Goal: Information Seeking & Learning: Learn about a topic

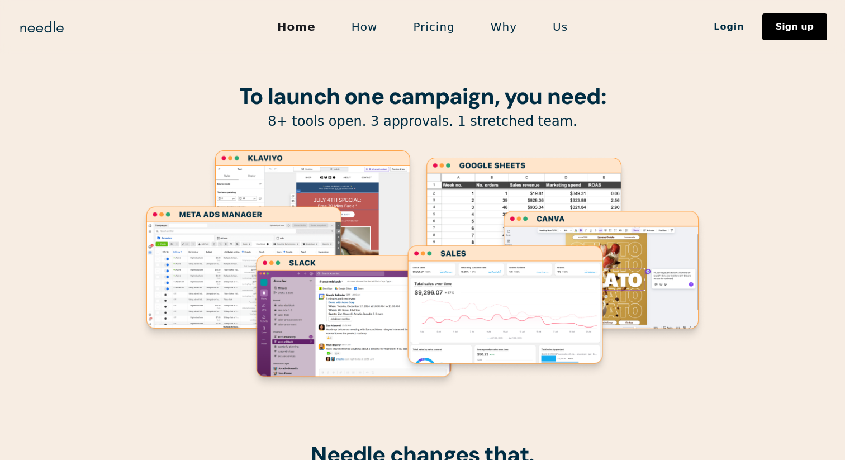
click at [364, 36] on link "How" at bounding box center [365, 26] width 62 height 23
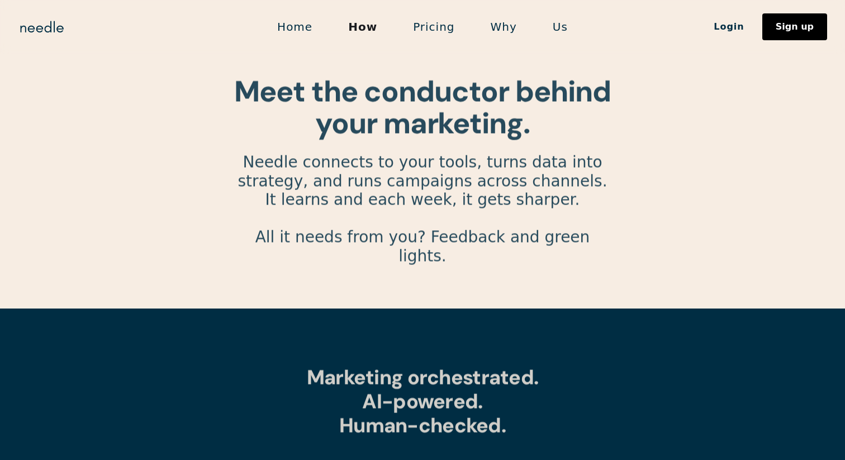
click at [418, 27] on link "Pricing" at bounding box center [433, 26] width 77 height 23
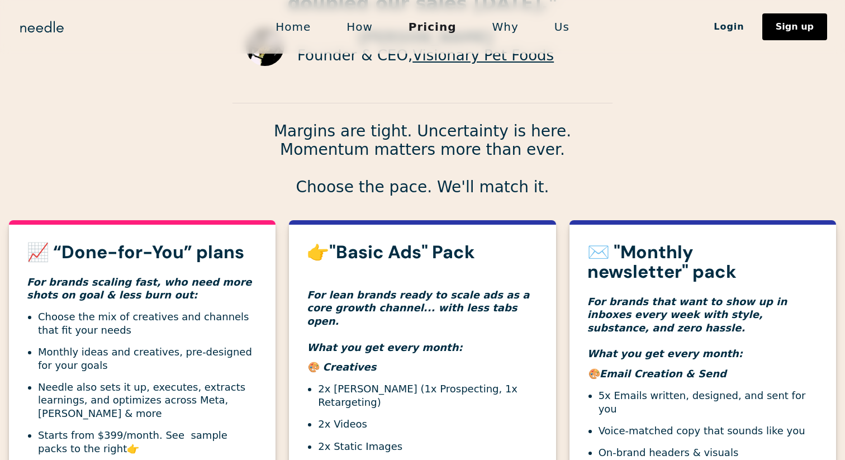
scroll to position [255, 0]
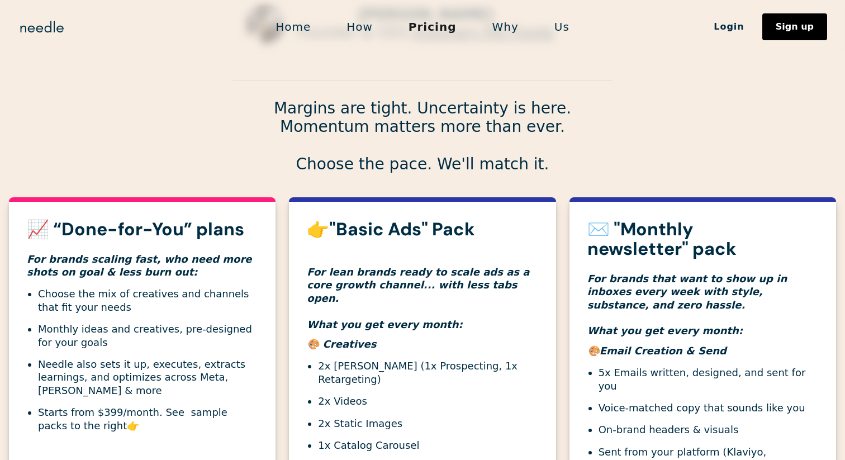
click at [297, 23] on link "Home" at bounding box center [293, 26] width 71 height 23
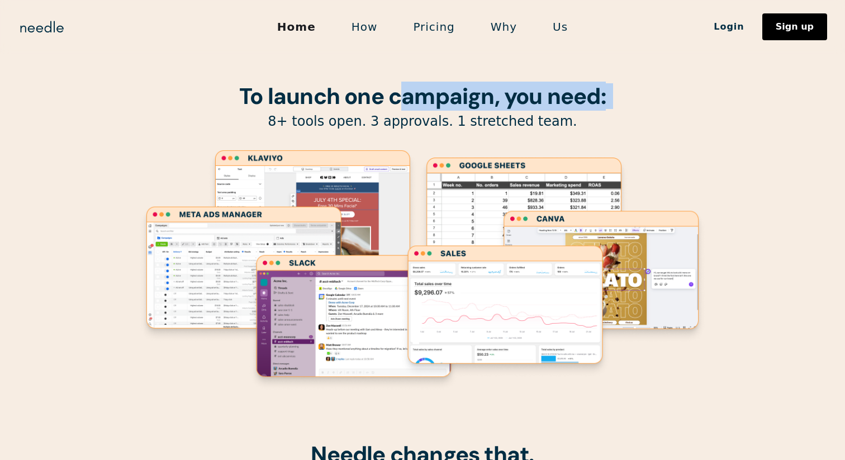
drag, startPoint x: 216, startPoint y: 103, endPoint x: 396, endPoint y: 104, distance: 179.4
click at [396, 104] on div "To launch one campaign, you need: 8+ tools open. 3 approvals. 1 stretched team." at bounding box center [422, 221] width 570 height 442
click at [396, 104] on strong "To launch one campaign, you need:" at bounding box center [422, 96] width 367 height 29
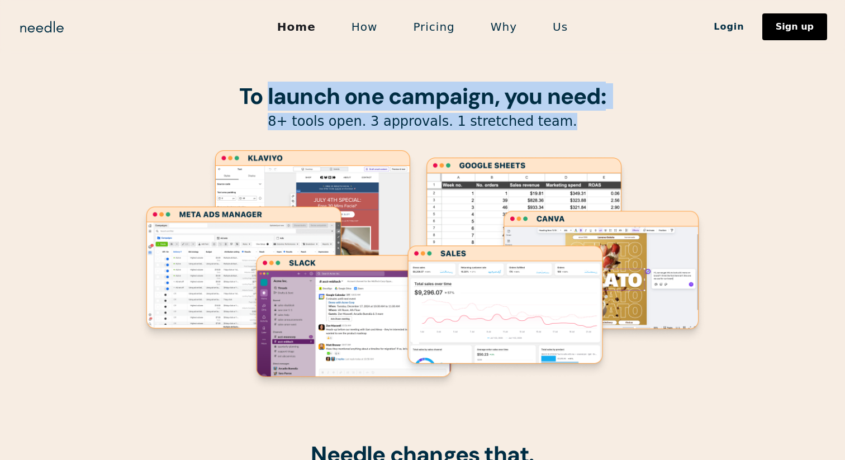
drag, startPoint x: 472, startPoint y: 94, endPoint x: 588, endPoint y: 136, distance: 123.7
click at [588, 136] on div "To launch one campaign, you need: 8+ tools open. 3 approvals. 1 stretched team." at bounding box center [422, 221] width 570 height 442
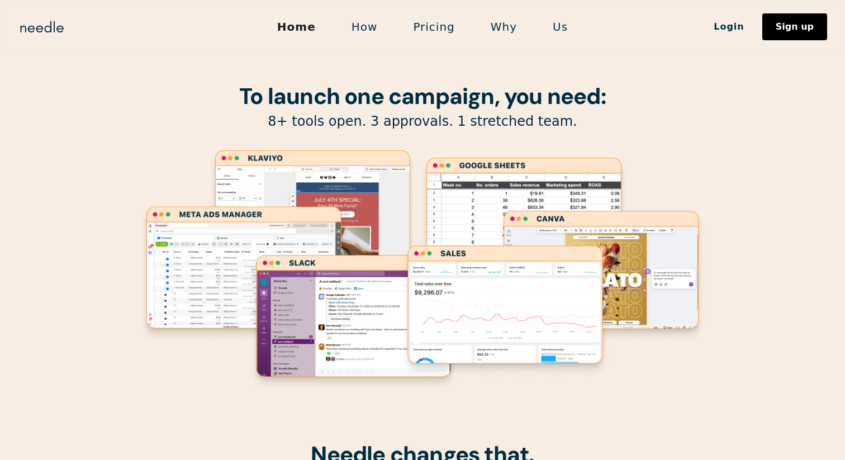
click at [594, 136] on div "To launch one campaign, you need: 8+ tools open. 3 approvals. 1 stretched team." at bounding box center [422, 221] width 570 height 442
drag, startPoint x: 290, startPoint y: 89, endPoint x: 351, endPoint y: 89, distance: 60.9
click at [342, 89] on strong "To launch one campaign, you need:" at bounding box center [422, 96] width 367 height 29
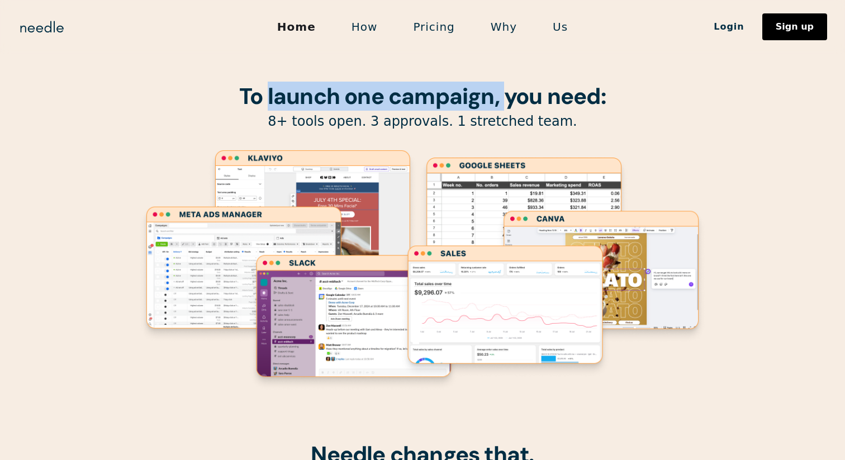
drag, startPoint x: 269, startPoint y: 89, endPoint x: 514, endPoint y: 112, distance: 246.4
click at [505, 110] on strong "To launch one campaign, you need:" at bounding box center [422, 96] width 367 height 29
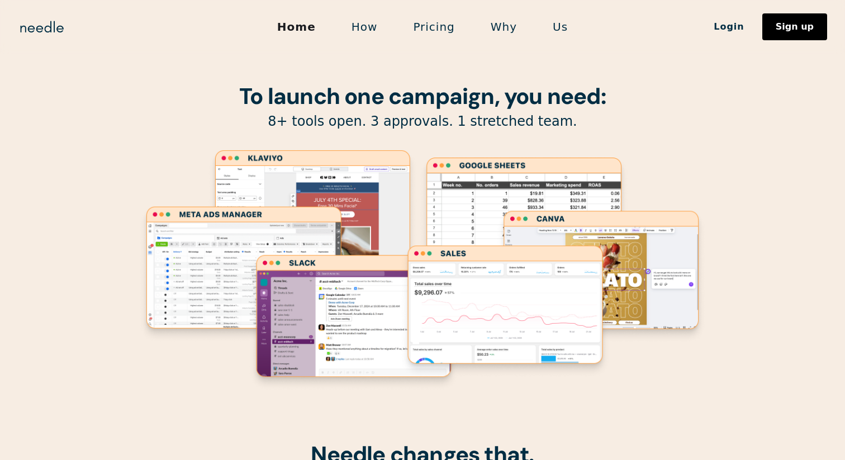
click at [514, 112] on div "To launch one campaign, you need: 8+ tools open. 3 approvals. 1 stretched team." at bounding box center [422, 221] width 570 height 442
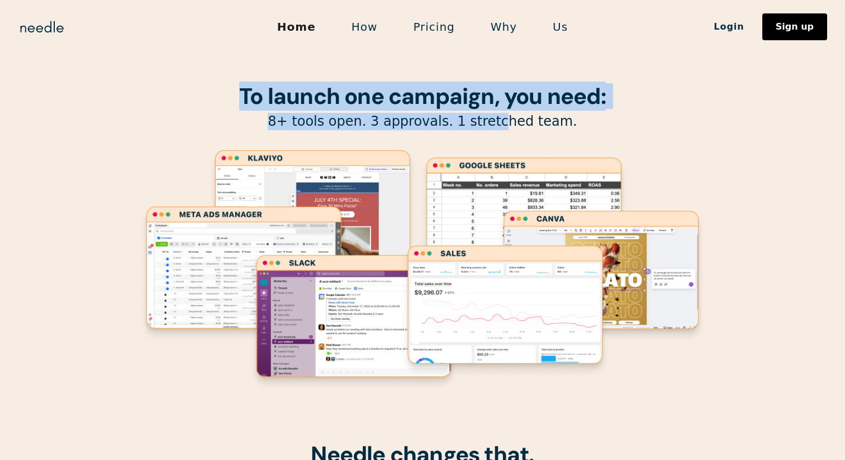
drag, startPoint x: 225, startPoint y: 85, endPoint x: 505, endPoint y: 126, distance: 283.5
click at [505, 126] on div "To launch one campaign, you need: 8+ tools open. 3 approvals. 1 stretched team." at bounding box center [422, 221] width 570 height 442
click at [505, 126] on p "8+ tools open. 3 approvals. 1 stretched team." at bounding box center [422, 121] width 570 height 17
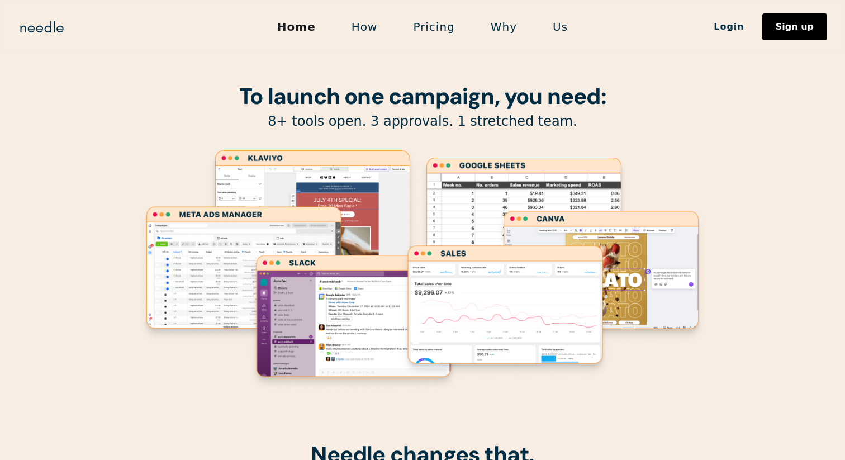
click at [394, 33] on link "How" at bounding box center [365, 26] width 62 height 23
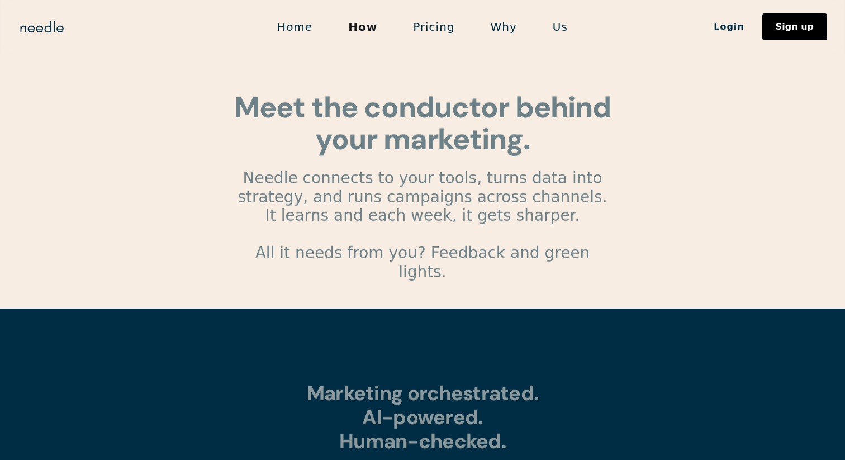
drag, startPoint x: 0, startPoint y: 0, endPoint x: 454, endPoint y: 25, distance: 454.4
click at [454, 25] on link "Pricing" at bounding box center [433, 26] width 77 height 23
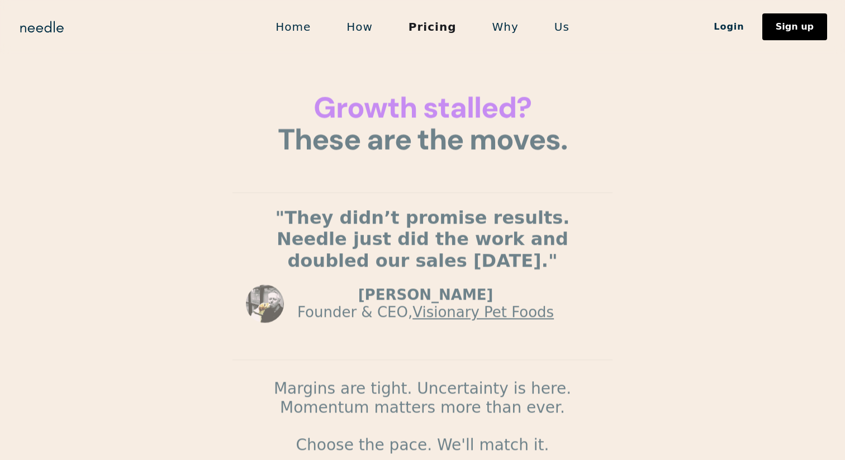
click at [496, 24] on link "Why" at bounding box center [505, 26] width 62 height 23
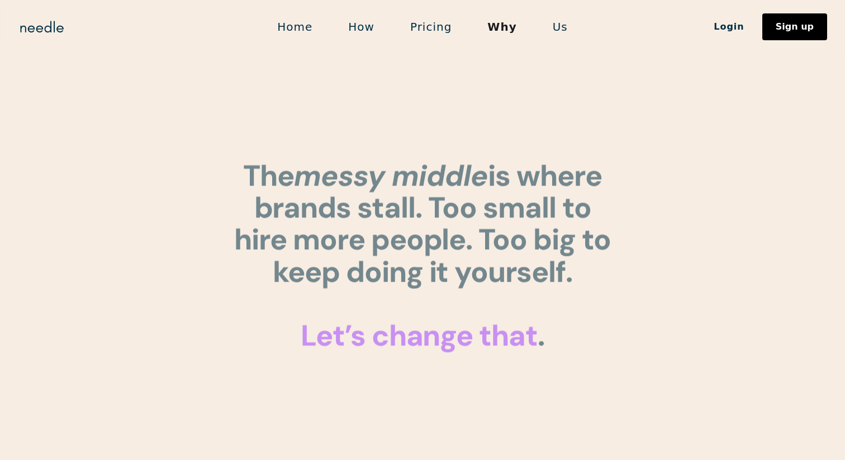
click at [563, 17] on link "Us" at bounding box center [560, 26] width 51 height 23
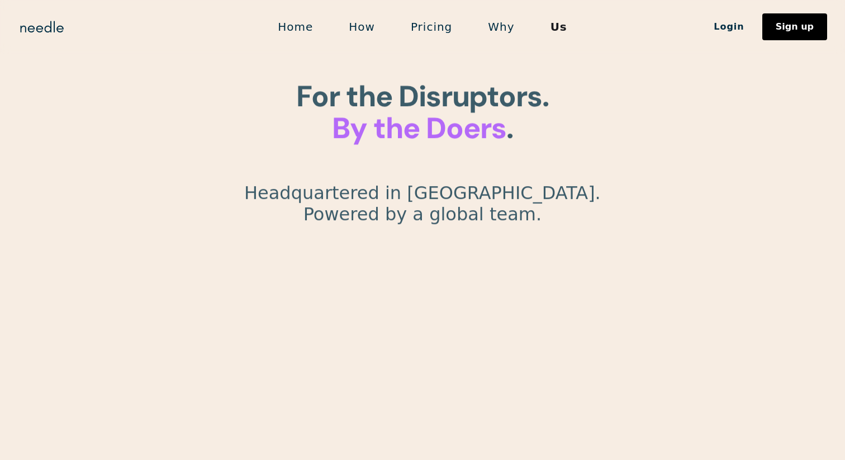
click at [560, 28] on link "Us" at bounding box center [559, 26] width 53 height 23
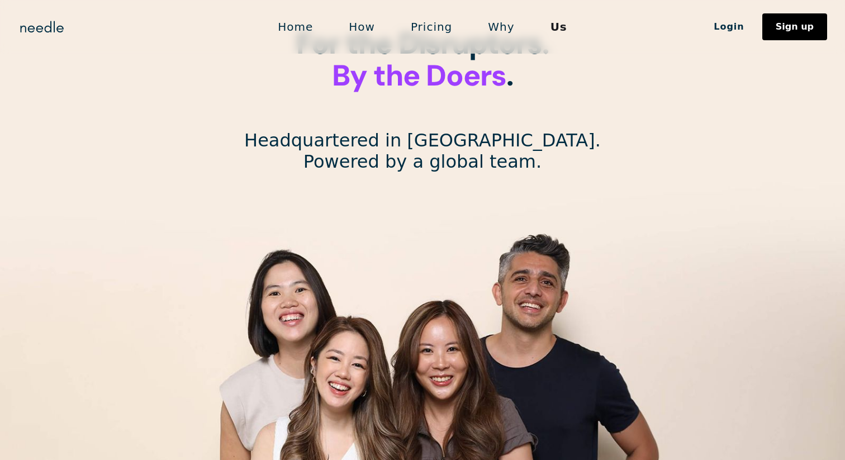
scroll to position [37, 0]
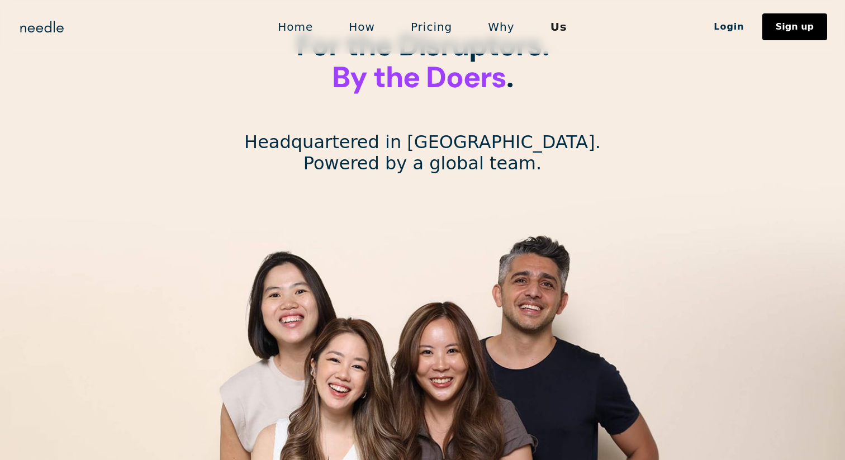
click at [531, 154] on p "Headquartered in Los Angeles. Powered by a global team." at bounding box center [422, 152] width 357 height 43
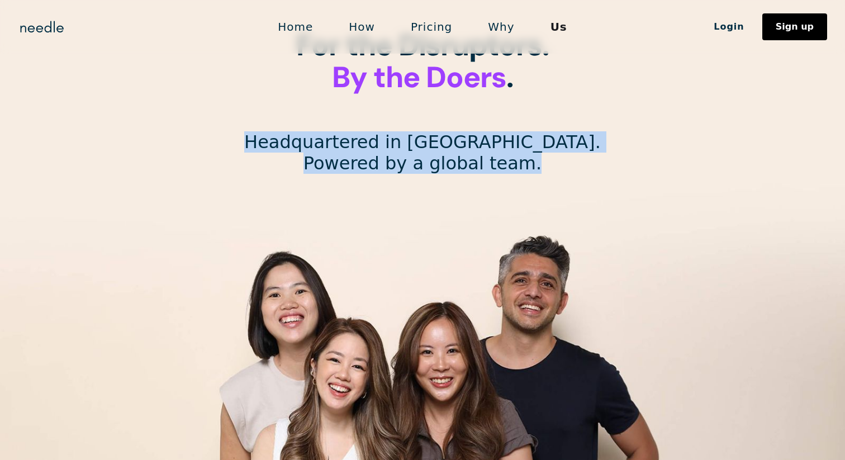
drag, startPoint x: 536, startPoint y: 159, endPoint x: 297, endPoint y: 138, distance: 239.5
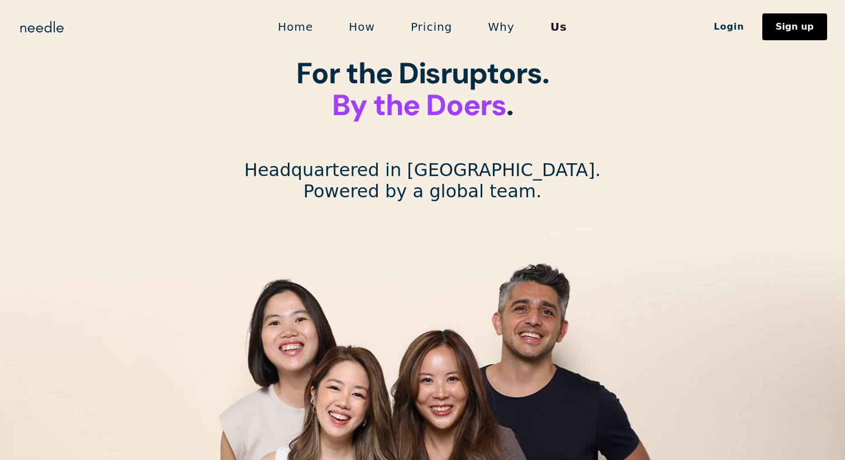
scroll to position [0, 0]
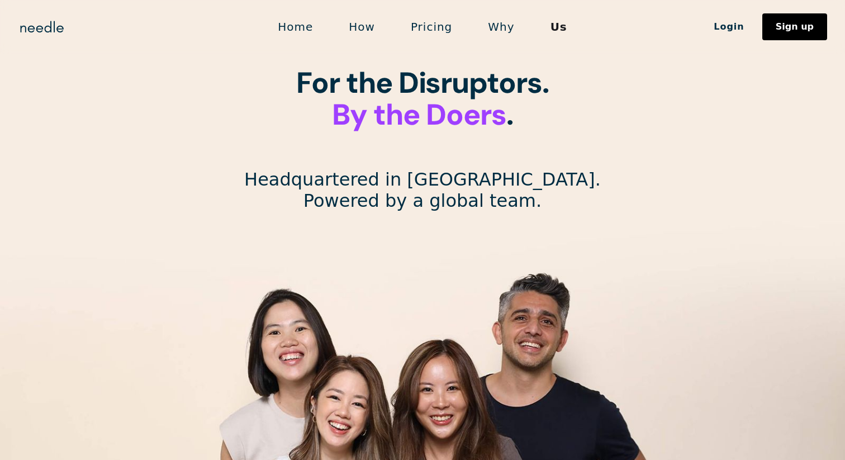
click at [303, 15] on div "Home How Pricing Why Us Login Sign up Login Sign up" at bounding box center [422, 27] width 845 height 54
click at [303, 17] on link "Home" at bounding box center [295, 26] width 71 height 23
